Goal: Information Seeking & Learning: Learn about a topic

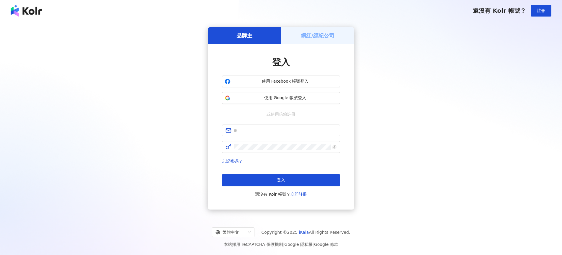
click at [293, 92] on button "使用 Google 帳號登入" at bounding box center [281, 98] width 118 height 12
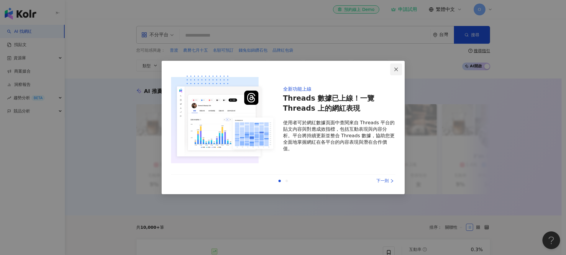
click at [397, 70] on icon "close" at bounding box center [396, 69] width 4 height 4
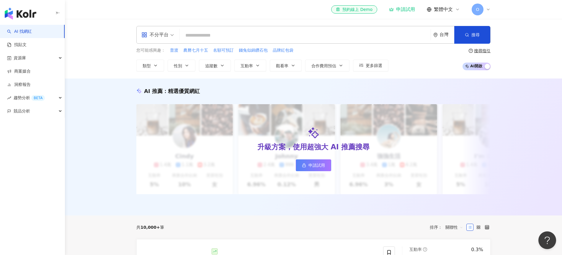
click at [479, 13] on span "O" at bounding box center [477, 10] width 12 height 12
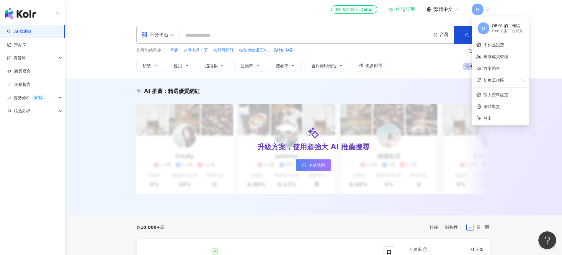
click at [423, 58] on div "您可能感興趣： 普渡 農曆七月十五 名額可預訂 錢兔似錦鑽石包 品牌紅包袋 類型 性別 追蹤數 互動率 觀看率 合作費用預估 更多篩選 搜尋指引 AI 開啟 …" at bounding box center [313, 59] width 354 height 24
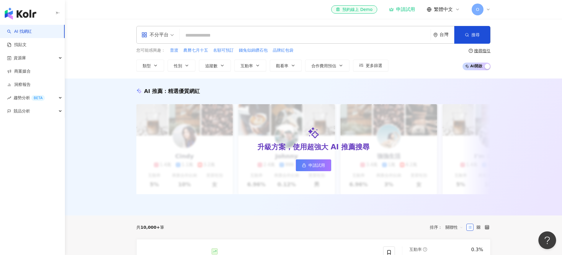
click at [176, 34] on div "不分平台" at bounding box center [157, 34] width 39 height 17
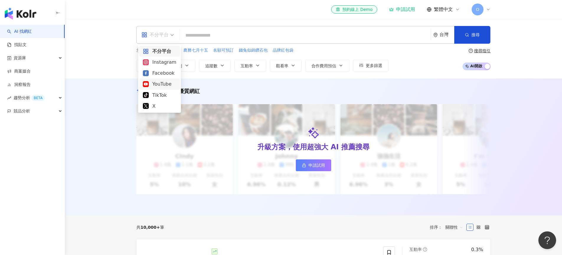
click at [163, 84] on div "YouTube" at bounding box center [159, 83] width 33 height 7
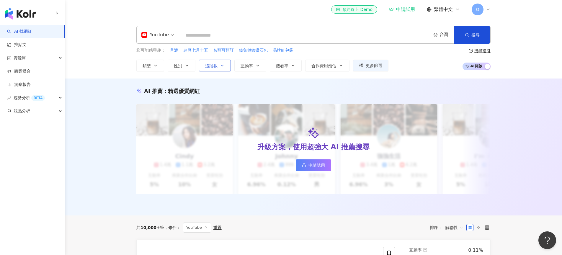
click at [214, 69] on button "追蹤數" at bounding box center [215, 66] width 32 height 12
